Goal: Task Accomplishment & Management: Use online tool/utility

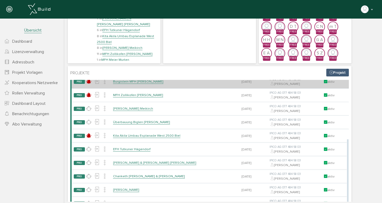
scroll to position [62, 0]
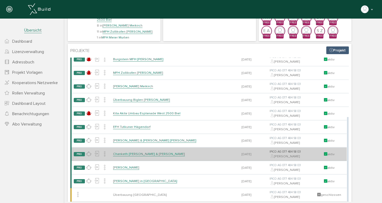
click at [126, 153] on link "Chanketh [PERSON_NAME] & [PERSON_NAME]" at bounding box center [149, 154] width 72 height 5
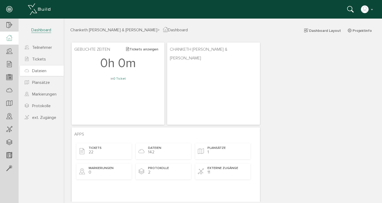
click at [41, 72] on span "Dateien" at bounding box center [39, 70] width 14 height 5
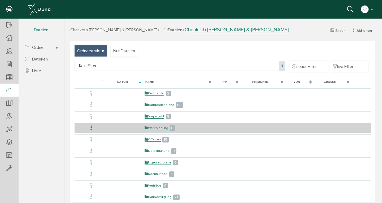
click at [156, 128] on link "Werkplanung" at bounding box center [157, 128] width 24 height 5
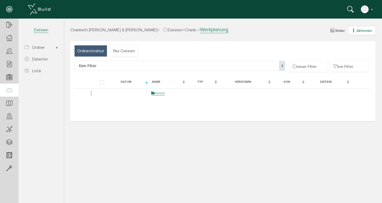
click at [355, 31] on icon "button" at bounding box center [354, 30] width 4 height 5
click at [352, 48] on link "neue Datei/en" at bounding box center [358, 48] width 42 height 8
select select "D-67a0872cb4d333_89800813"
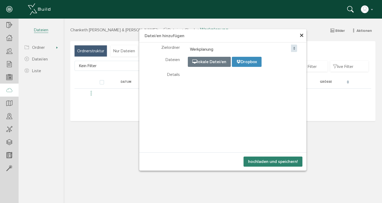
select select "D-67a0872cb4d333_89800813"
click at [217, 63] on input "file" at bounding box center [320, 83] width 265 height 53
type input "C:\fakepath\W01-Untergeschoss-Nagamany-25-09-11.pdf"
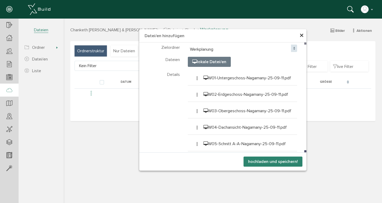
click at [262, 159] on button "hochladen und speichern!" at bounding box center [273, 162] width 59 height 10
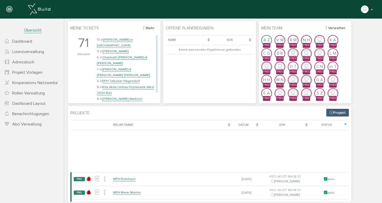
click at [120, 55] on link "Chanketh [PERSON_NAME] & [PERSON_NAME]" at bounding box center [122, 60] width 50 height 10
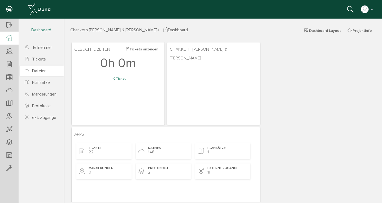
click at [44, 70] on span "Dateien" at bounding box center [39, 70] width 14 height 5
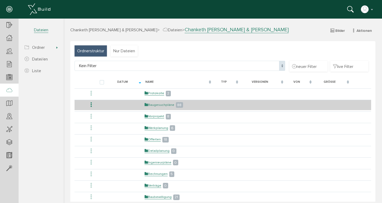
click at [147, 106] on link "Baugesuchpläne" at bounding box center [160, 105] width 30 height 5
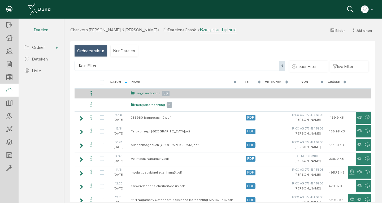
click at [151, 94] on link "Baugesuchpläne" at bounding box center [146, 93] width 30 height 5
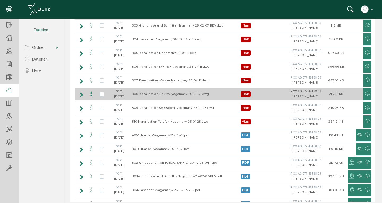
scroll to position [188, 0]
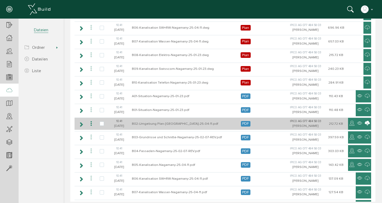
click at [365, 121] on icon at bounding box center [367, 123] width 5 height 6
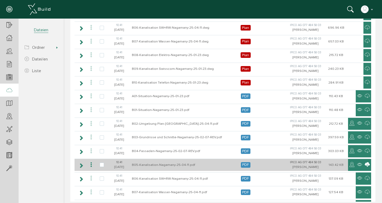
click at [365, 162] on icon at bounding box center [367, 165] width 5 height 6
